Goal: Task Accomplishment & Management: Use online tool/utility

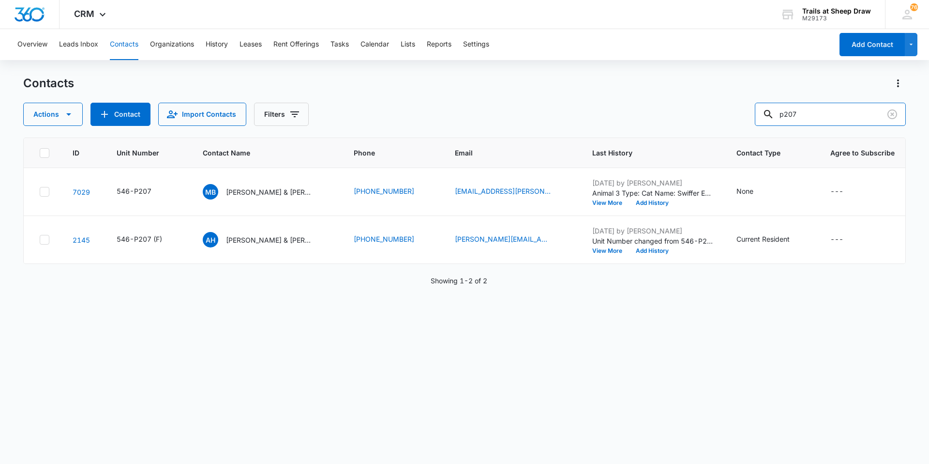
drag, startPoint x: 818, startPoint y: 113, endPoint x: 751, endPoint y: 121, distance: 67.3
click at [751, 121] on div "Actions Contact Import Contacts Filters p207" at bounding box center [464, 114] width 883 height 23
type input "A102"
drag, startPoint x: 351, startPoint y: 194, endPoint x: 411, endPoint y: 195, distance: 59.5
click at [411, 195] on td "[PHONE_NUMBER]" at bounding box center [393, 192] width 101 height 48
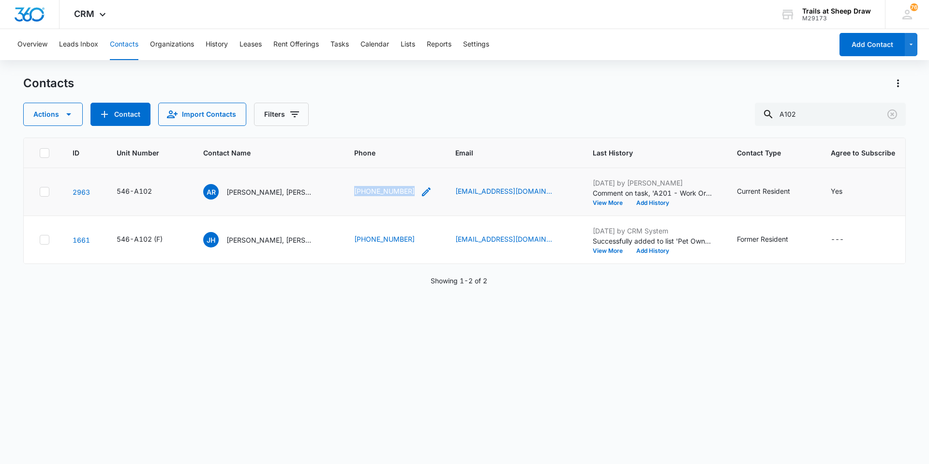
copy link "[PHONE_NUMBER]"
click at [263, 190] on p "[PERSON_NAME], [PERSON_NAME], [PERSON_NAME]" at bounding box center [269, 192] width 87 height 10
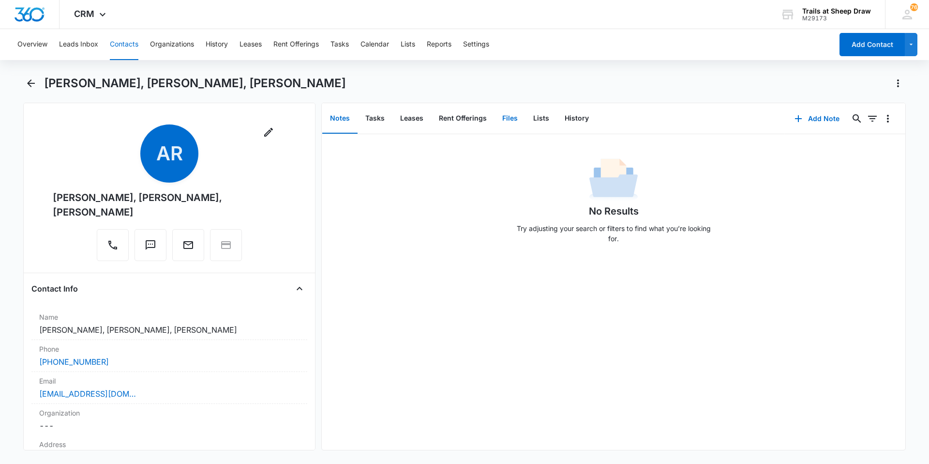
click at [512, 124] on button "Files" at bounding box center [509, 119] width 31 height 30
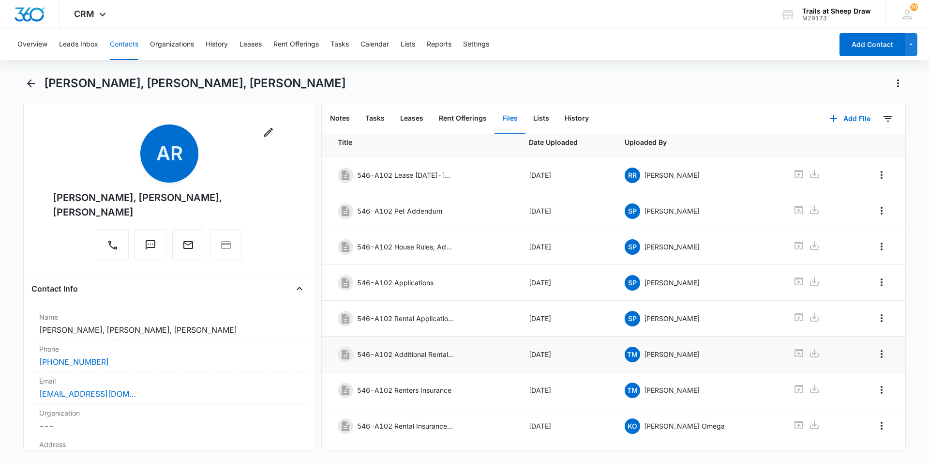
scroll to position [50, 0]
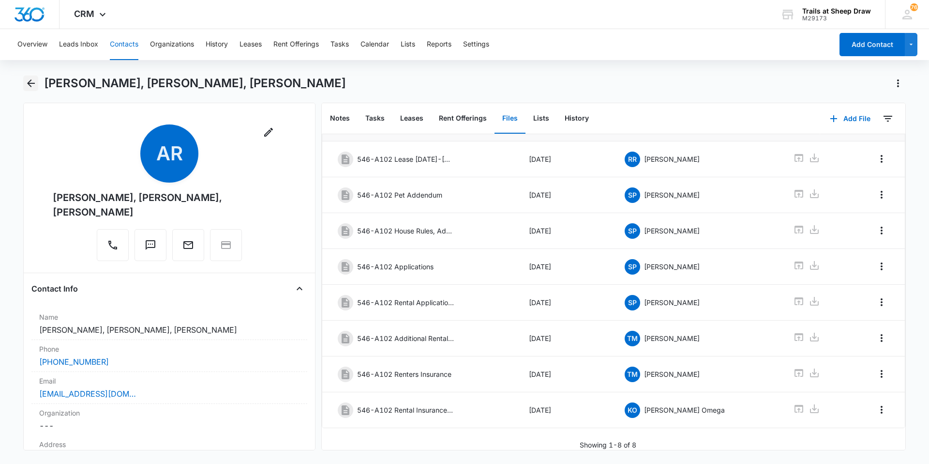
click at [26, 83] on icon "Back" at bounding box center [31, 83] width 12 height 12
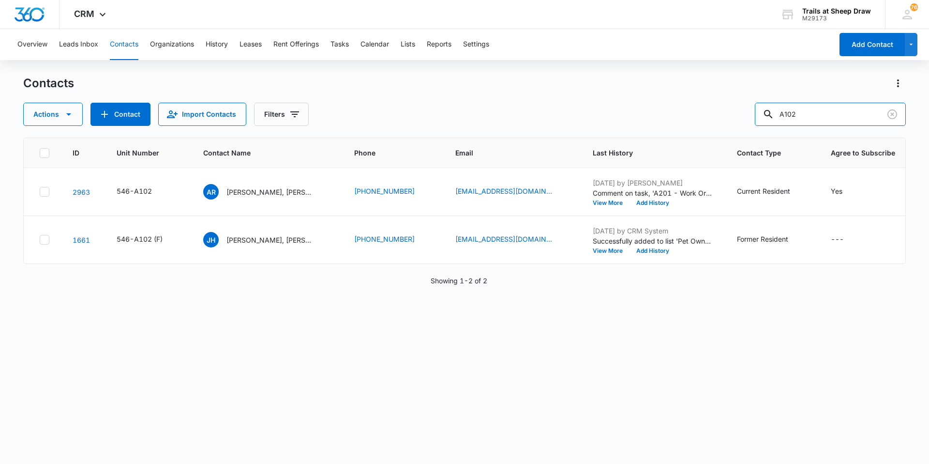
drag, startPoint x: 843, startPoint y: 109, endPoint x: 713, endPoint y: 119, distance: 130.0
click at [713, 119] on div "Actions Contact Import Contacts Filters A102" at bounding box center [464, 114] width 883 height 23
type input "D104"
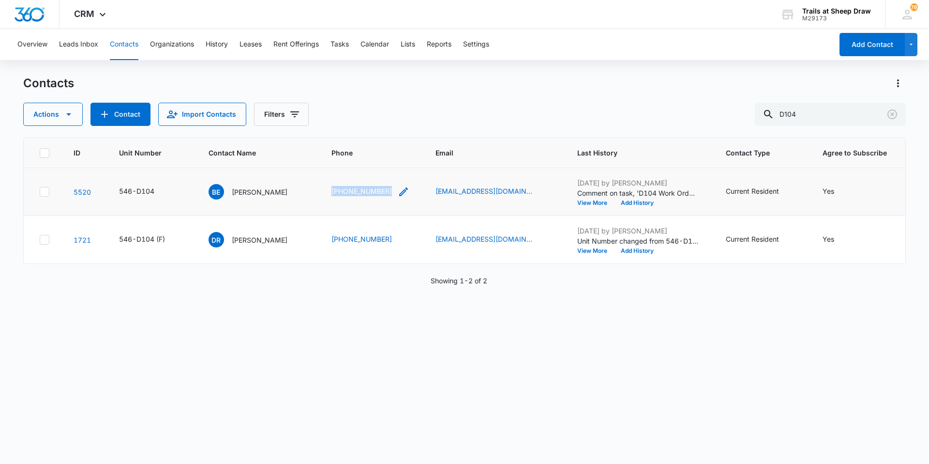
drag, startPoint x: 342, startPoint y: 190, endPoint x: 400, endPoint y: 197, distance: 58.5
click at [400, 197] on td "[PHONE_NUMBER]" at bounding box center [372, 192] width 104 height 48
copy link "[PHONE_NUMBER]"
click at [245, 190] on p "[PERSON_NAME]" at bounding box center [260, 192] width 56 height 10
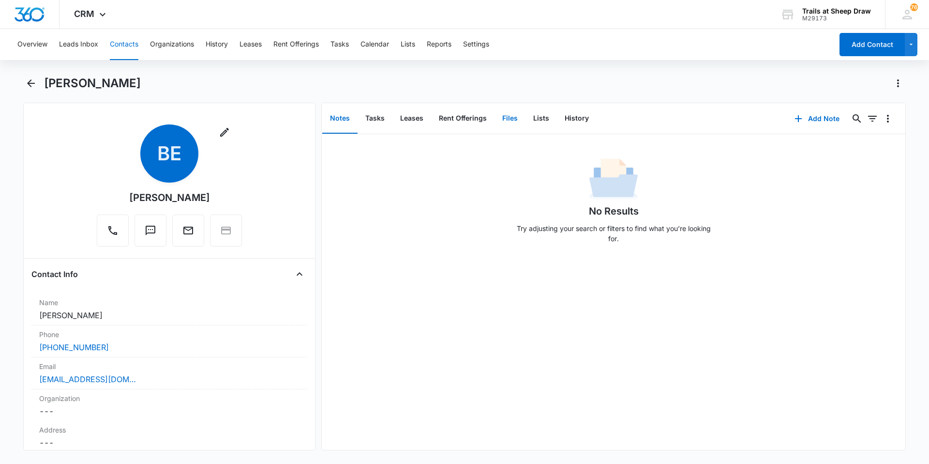
click at [513, 122] on button "Files" at bounding box center [509, 119] width 31 height 30
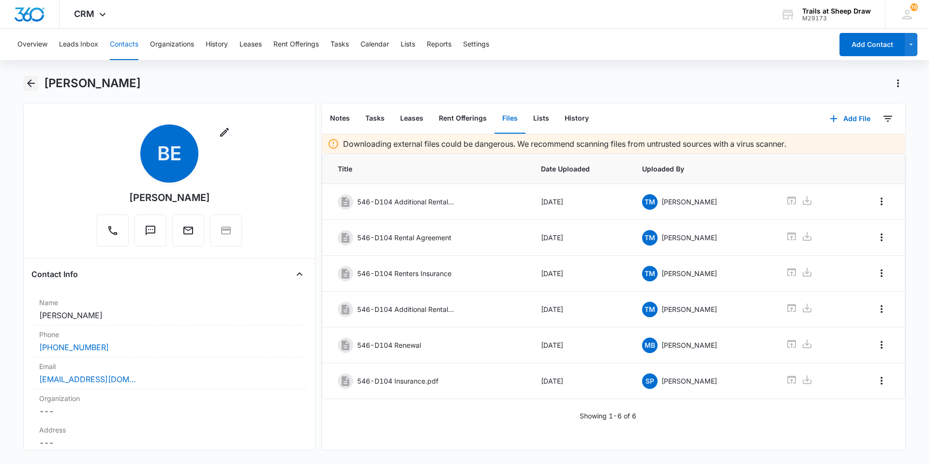
click at [30, 82] on icon "Back" at bounding box center [31, 83] width 8 height 8
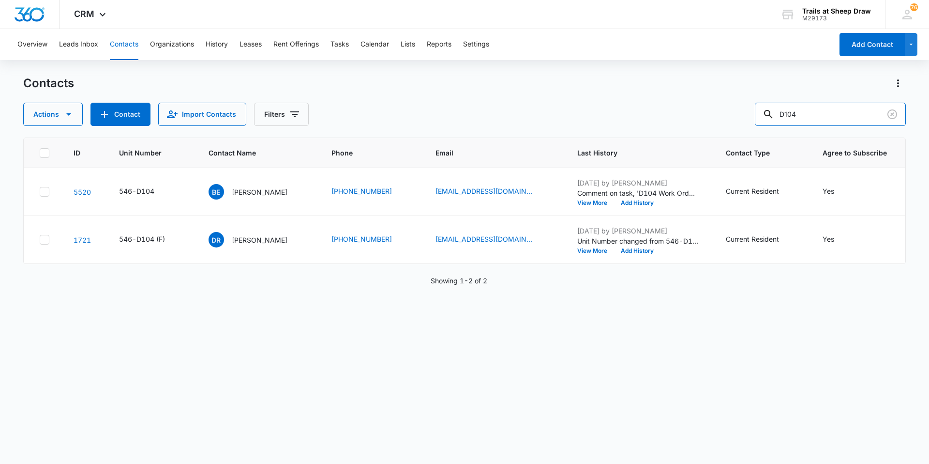
drag, startPoint x: 815, startPoint y: 107, endPoint x: 724, endPoint y: 128, distance: 93.8
click at [724, 128] on div "Contacts Actions Contact Import Contacts Filters D104 ID Unit Number Contact Na…" at bounding box center [464, 268] width 883 height 387
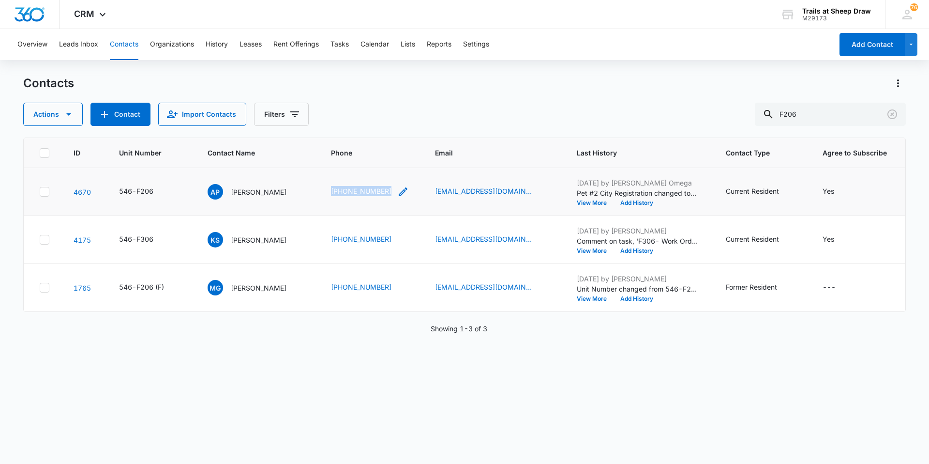
click at [388, 192] on div "[PHONE_NUMBER]" at bounding box center [370, 192] width 78 height 12
drag, startPoint x: 388, startPoint y: 192, endPoint x: 318, endPoint y: 340, distance: 163.9
click at [318, 340] on div "ID Unit Number Contact Name Phone Email Last History Contact Type Agree to Subs…" at bounding box center [464, 294] width 883 height 314
drag, startPoint x: 324, startPoint y: 188, endPoint x: 389, endPoint y: 192, distance: 64.4
click at [389, 192] on td "[PHONE_NUMBER]" at bounding box center [371, 192] width 105 height 48
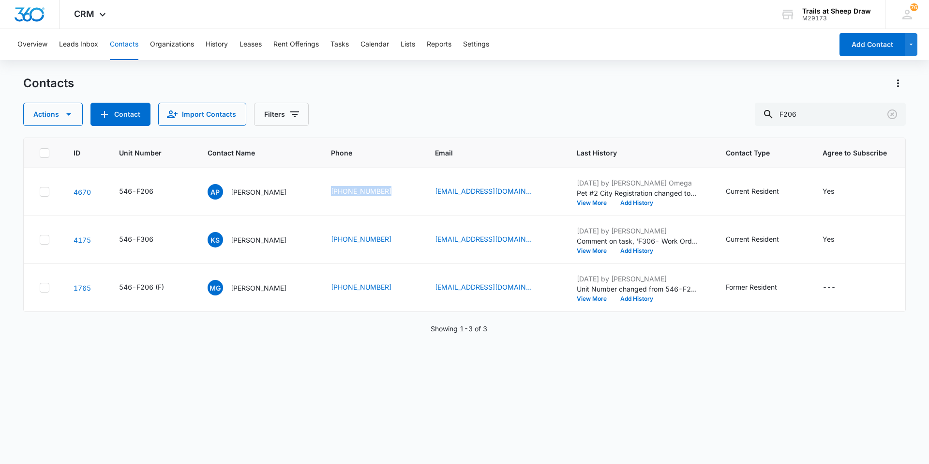
copy link "[PHONE_NUMBER]"
click at [445, 191] on link "[EMAIL_ADDRESS][DOMAIN_NAME]" at bounding box center [483, 191] width 97 height 10
drag, startPoint x: 811, startPoint y: 113, endPoint x: 757, endPoint y: 122, distance: 55.4
click at [757, 122] on div "Actions Contact Import Contacts Filters F206" at bounding box center [464, 114] width 883 height 23
type input "H103"
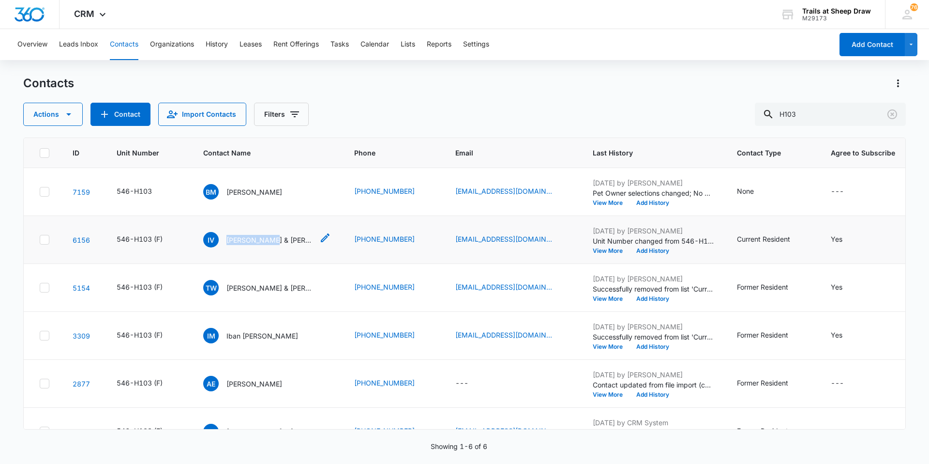
drag, startPoint x: 269, startPoint y: 240, endPoint x: 227, endPoint y: 242, distance: 41.7
click at [227, 242] on p "[PERSON_NAME] & [PERSON_NAME]" at bounding box center [269, 240] width 87 height 10
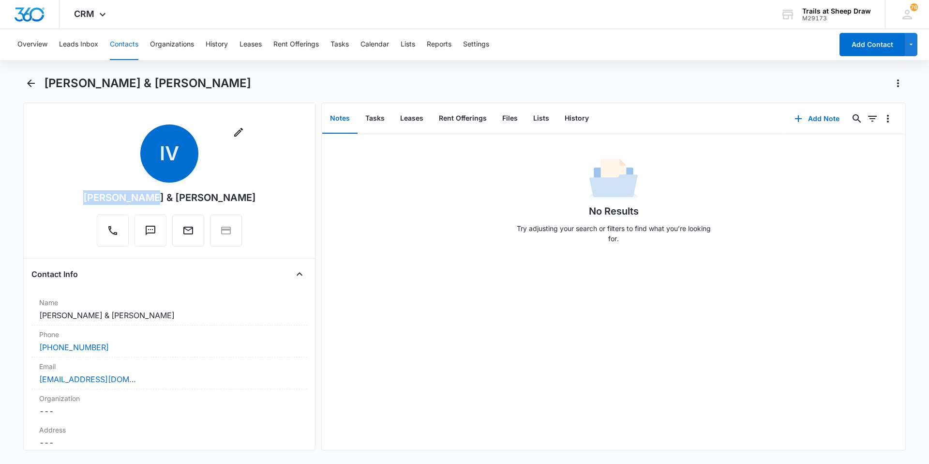
drag, startPoint x: 141, startPoint y: 198, endPoint x: 66, endPoint y: 197, distance: 75.0
click at [66, 197] on div "Remove IV [PERSON_NAME] & [PERSON_NAME]" at bounding box center [169, 187] width 276 height 126
copy div "[PERSON_NAME]"
click at [261, 173] on div "Remove IV [PERSON_NAME] & [PERSON_NAME]" at bounding box center [169, 187] width 276 height 126
click at [30, 82] on icon "Back" at bounding box center [31, 83] width 8 height 8
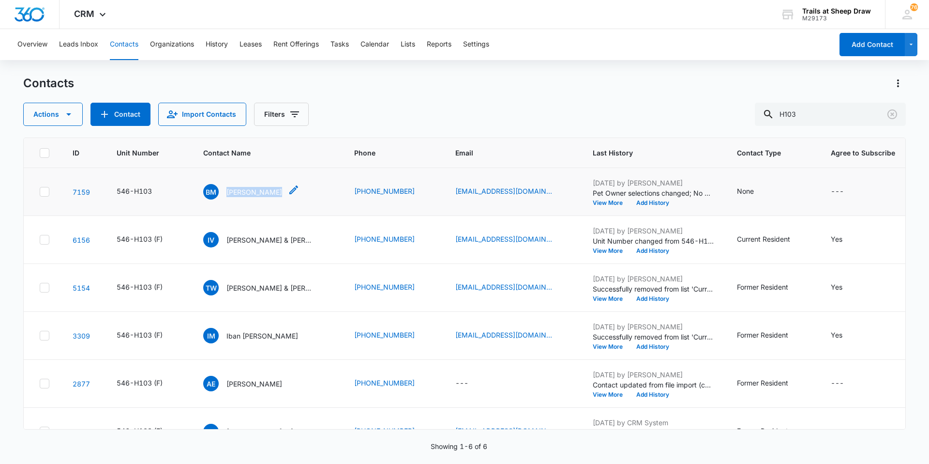
copy div "[PERSON_NAME]"
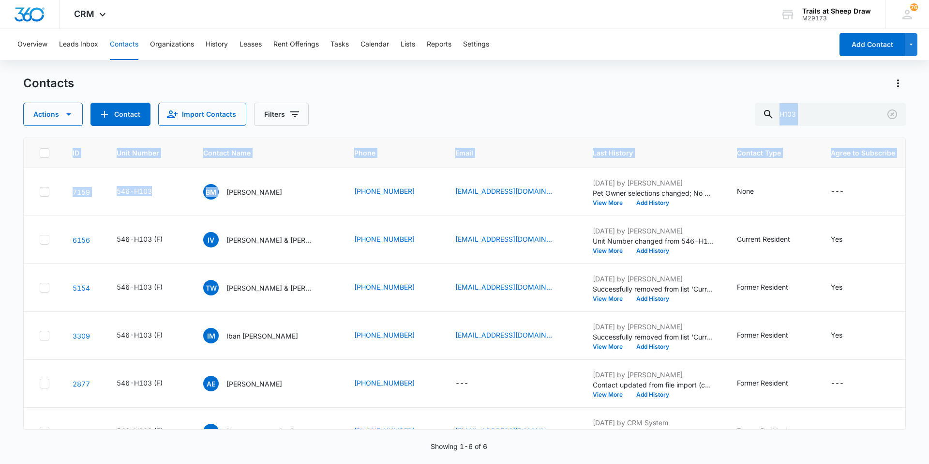
drag, startPoint x: 224, startPoint y: 193, endPoint x: 342, endPoint y: 121, distance: 137.7
click at [342, 121] on div "Contacts Actions Contact Import Contacts Filters H103 ID Unit Number Contact Na…" at bounding box center [464, 268] width 883 height 387
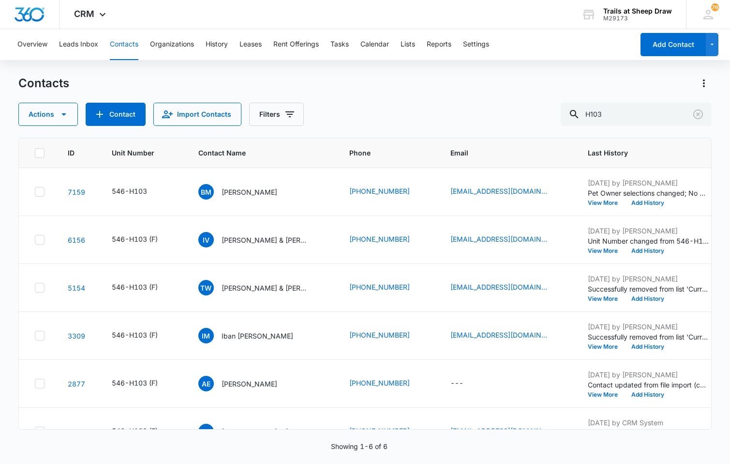
click at [386, 99] on div "Contacts Actions Contact Import Contacts Filters H103" at bounding box center [365, 100] width 694 height 50
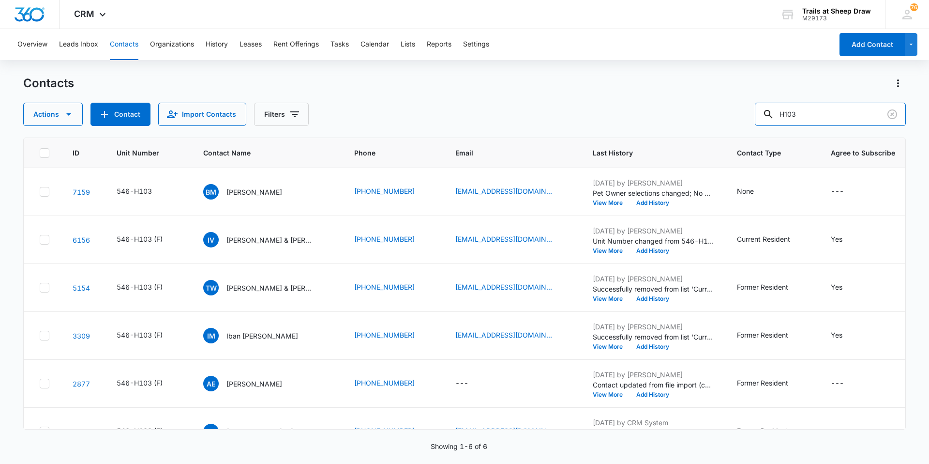
drag, startPoint x: 831, startPoint y: 119, endPoint x: 730, endPoint y: 141, distance: 104.1
click at [730, 141] on div "Contacts Actions Contact Import Contacts Filters H103 ID Unit Number Contact Na…" at bounding box center [464, 268] width 883 height 387
type input "V202"
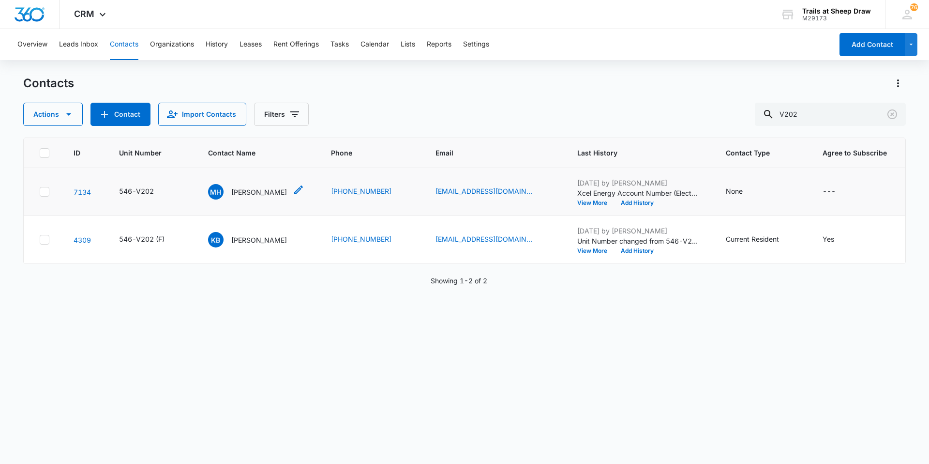
click at [258, 197] on div "MH [PERSON_NAME]" at bounding box center [247, 191] width 79 height 15
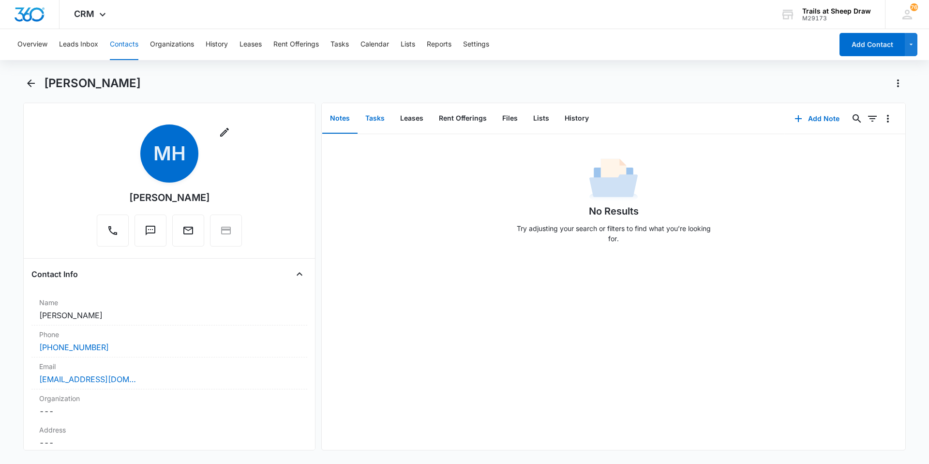
click at [371, 115] on button "Tasks" at bounding box center [375, 119] width 35 height 30
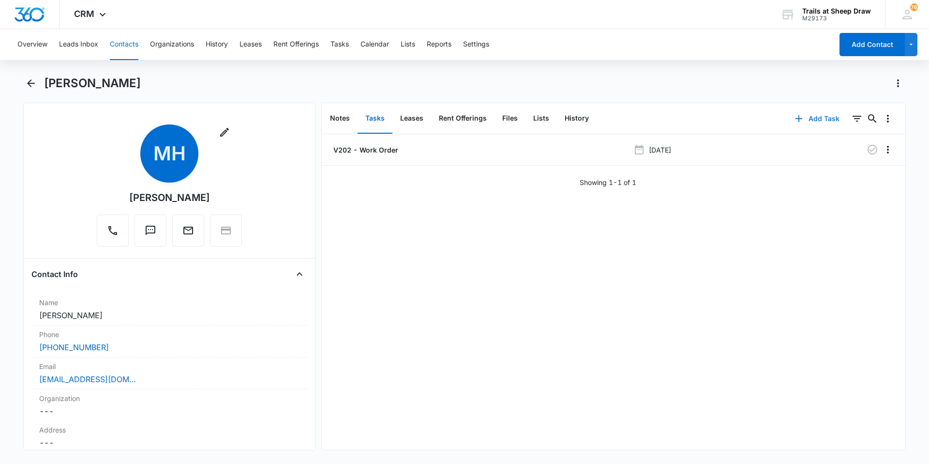
click at [793, 120] on icon "button" at bounding box center [799, 119] width 12 height 12
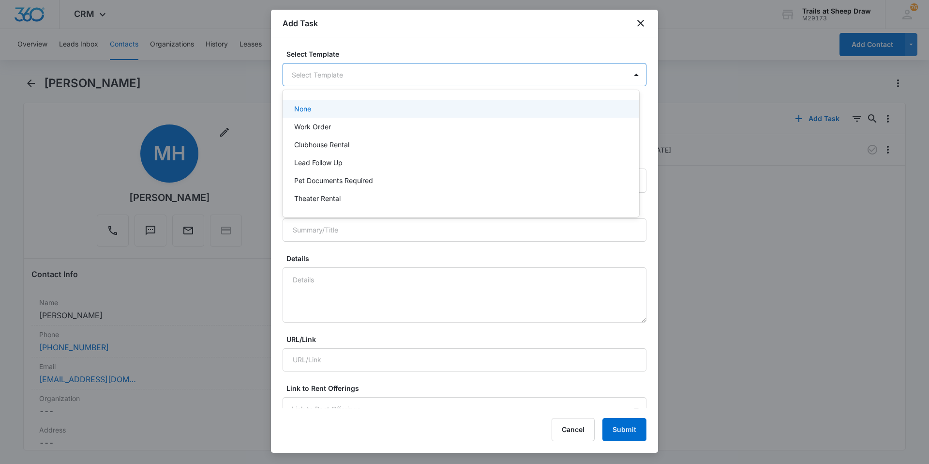
click at [346, 84] on body "CRM Apps Reputation Websites Forms CRM Email Social Content Ads Intelligence Fi…" at bounding box center [464, 232] width 929 height 464
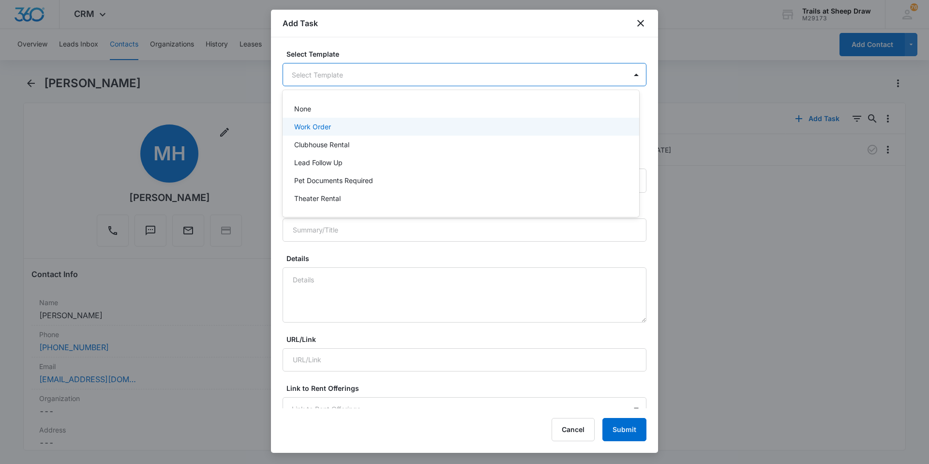
click at [330, 124] on p "Work Order" at bounding box center [312, 126] width 37 height 10
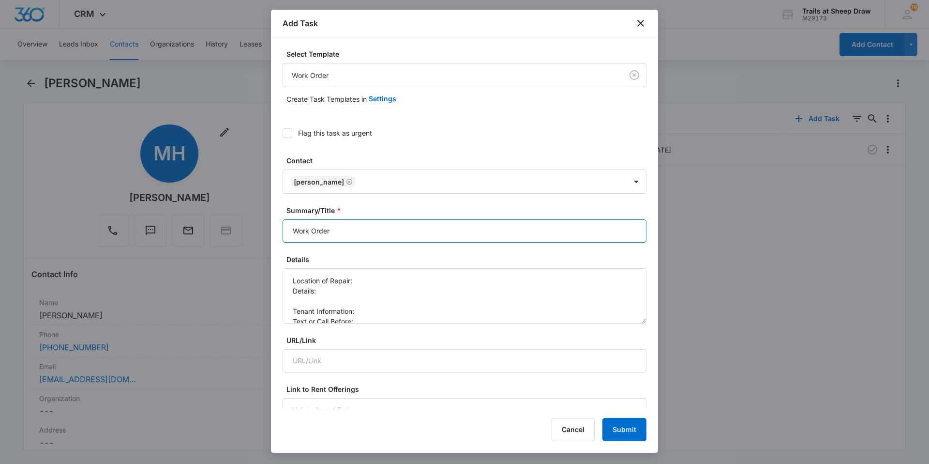
click at [291, 230] on input "Work Order" at bounding box center [465, 230] width 364 height 23
type input "V202 - Work Order"
click at [387, 281] on textarea "Location of Repair: Details: Tenant Information: Text or Call Before:" at bounding box center [465, 295] width 364 height 55
